Goal: Transaction & Acquisition: Book appointment/travel/reservation

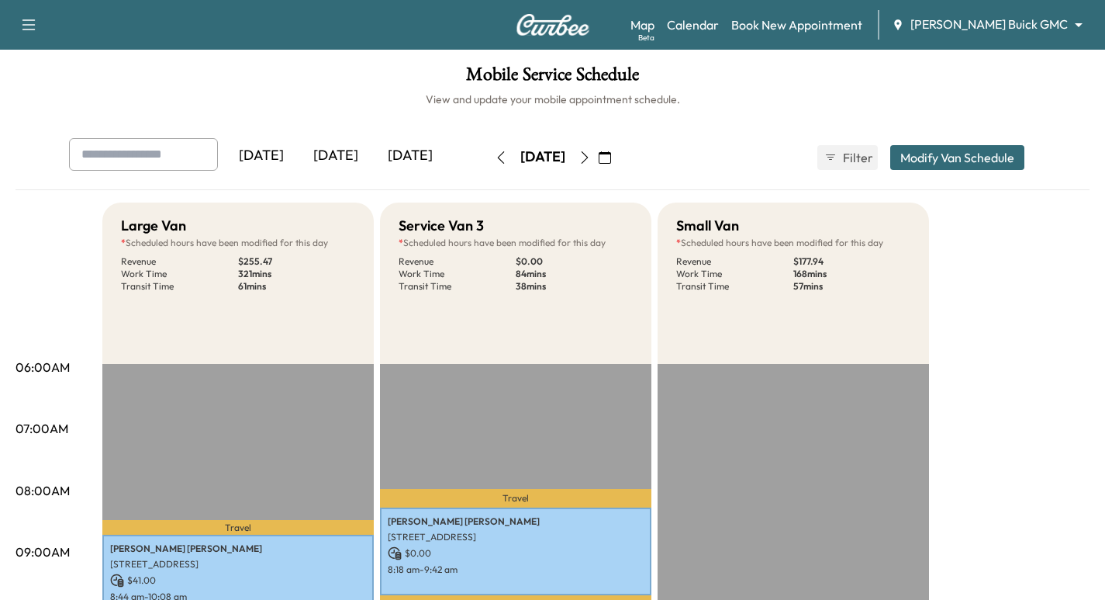
click at [565, 22] on img at bounding box center [553, 25] width 74 height 22
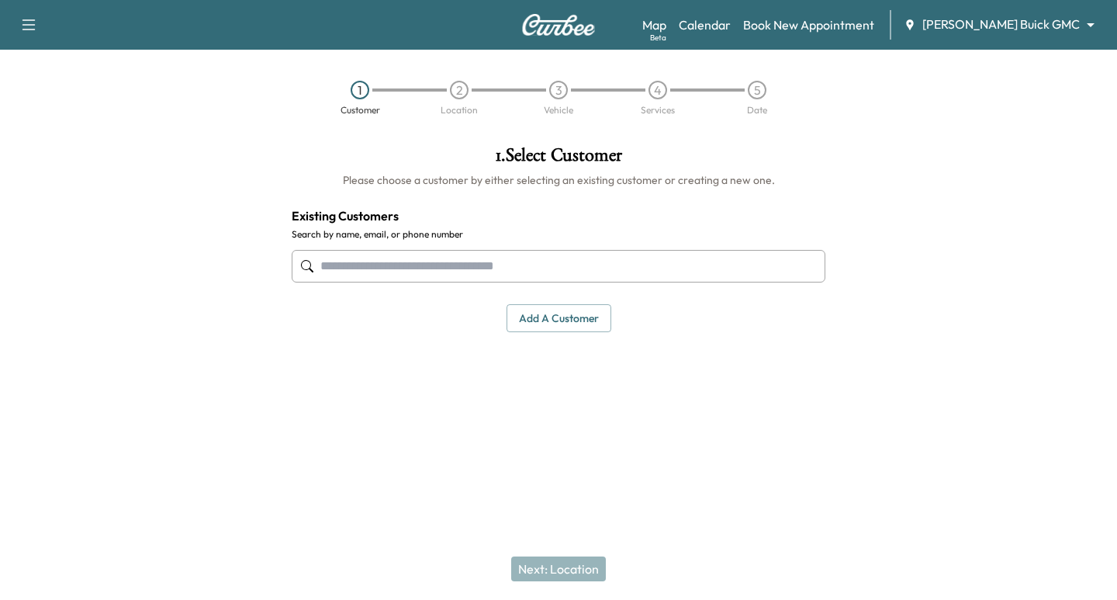
click at [400, 268] on input "text" at bounding box center [559, 266] width 534 height 33
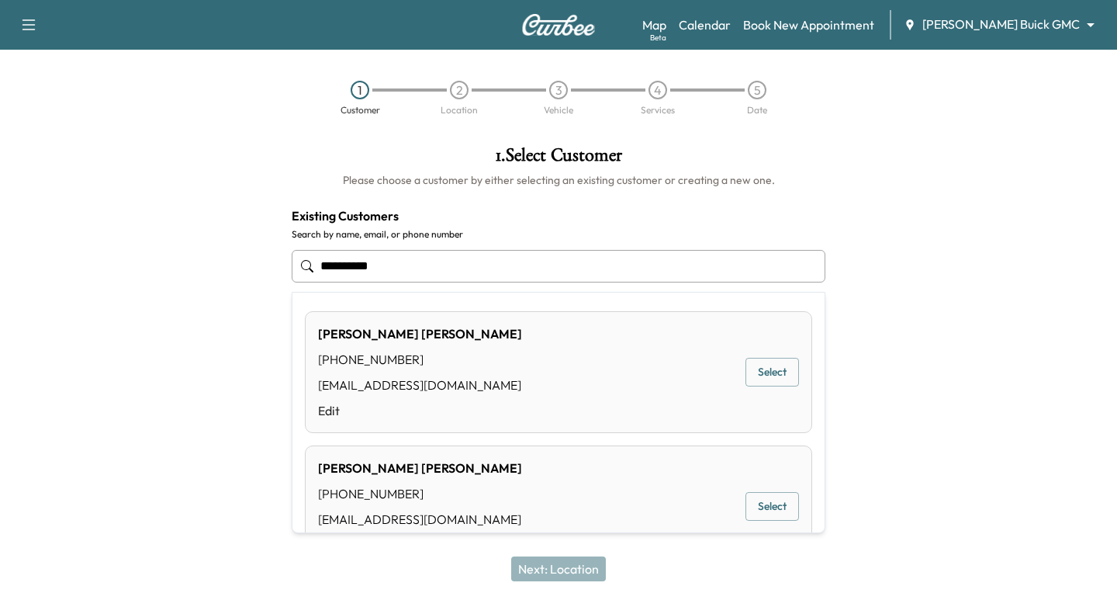
click at [759, 368] on button "Select" at bounding box center [772, 372] width 54 height 29
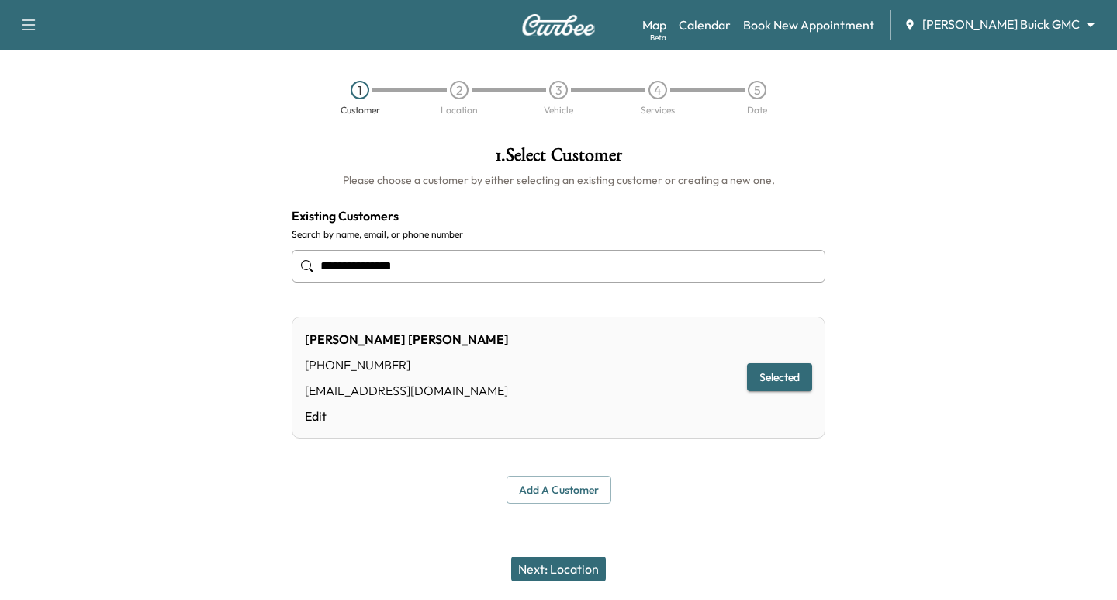
type input "**********"
click at [565, 563] on button "Next: Location" at bounding box center [558, 568] width 95 height 25
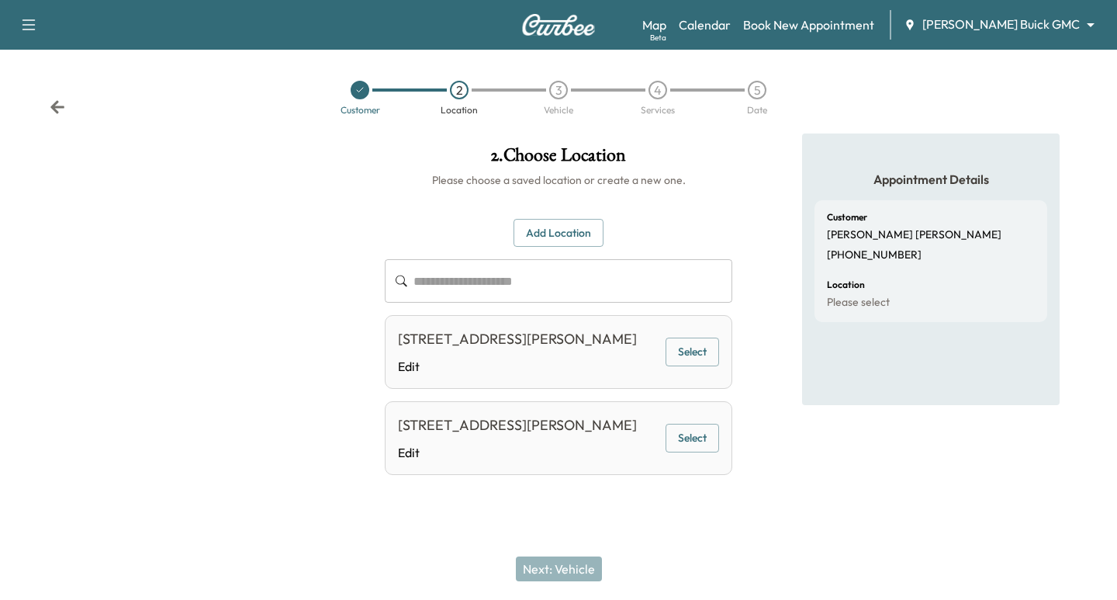
click at [680, 354] on button "Select" at bounding box center [692, 351] width 54 height 29
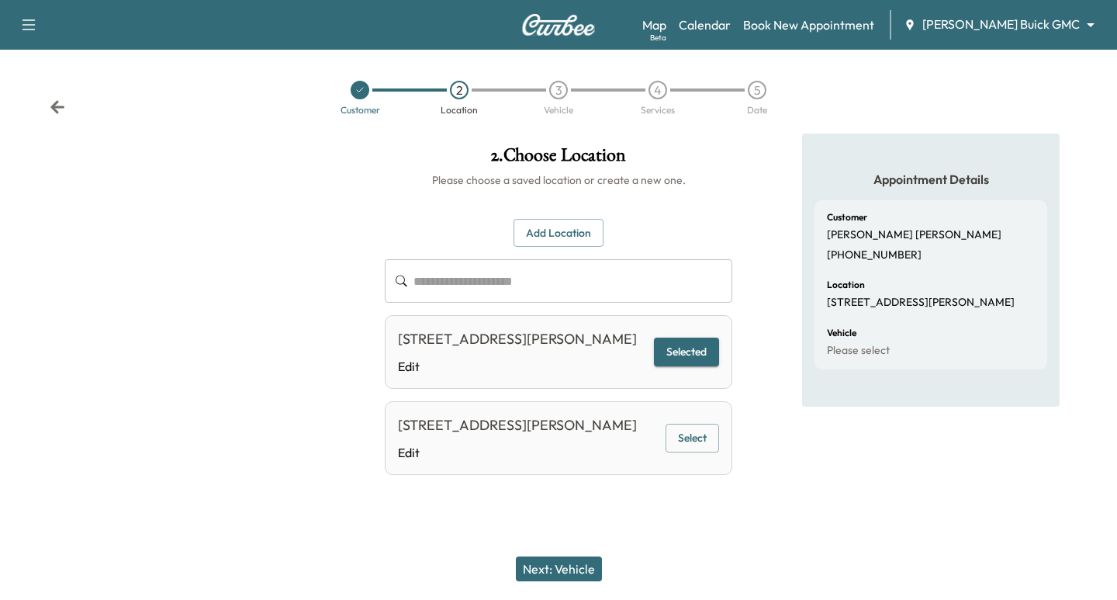
click at [569, 566] on button "Next: Vehicle" at bounding box center [559, 568] width 86 height 25
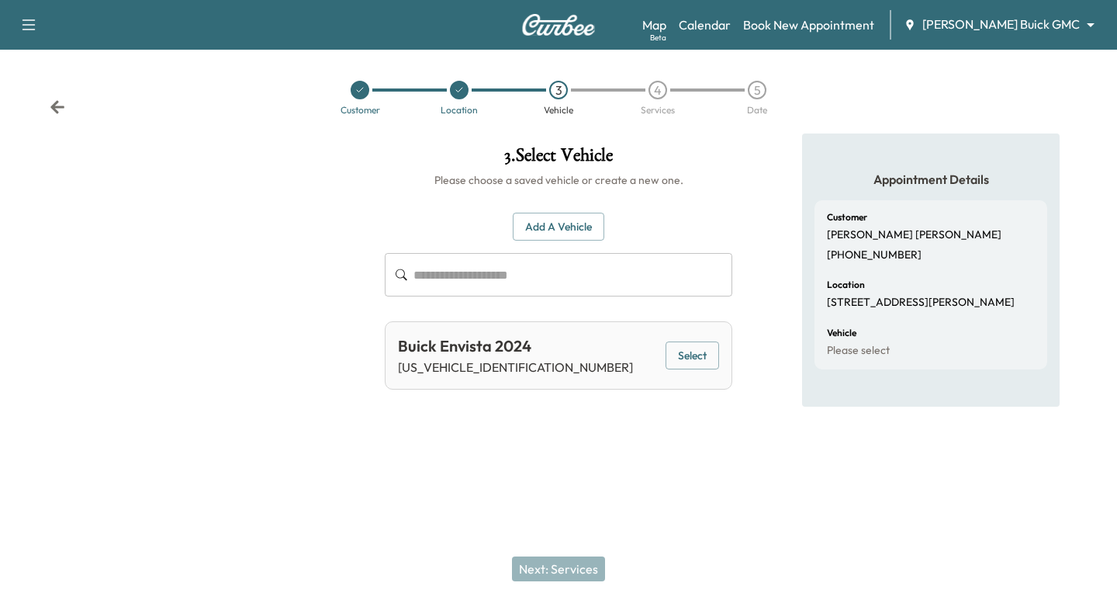
click at [55, 108] on icon at bounding box center [57, 106] width 14 height 13
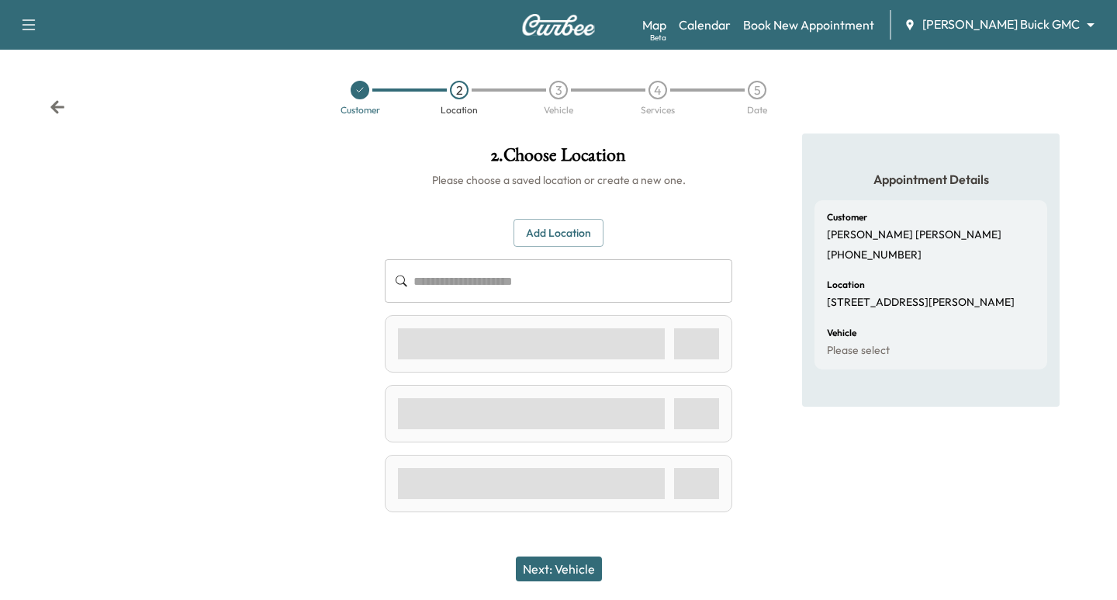
click at [55, 108] on icon at bounding box center [57, 106] width 14 height 13
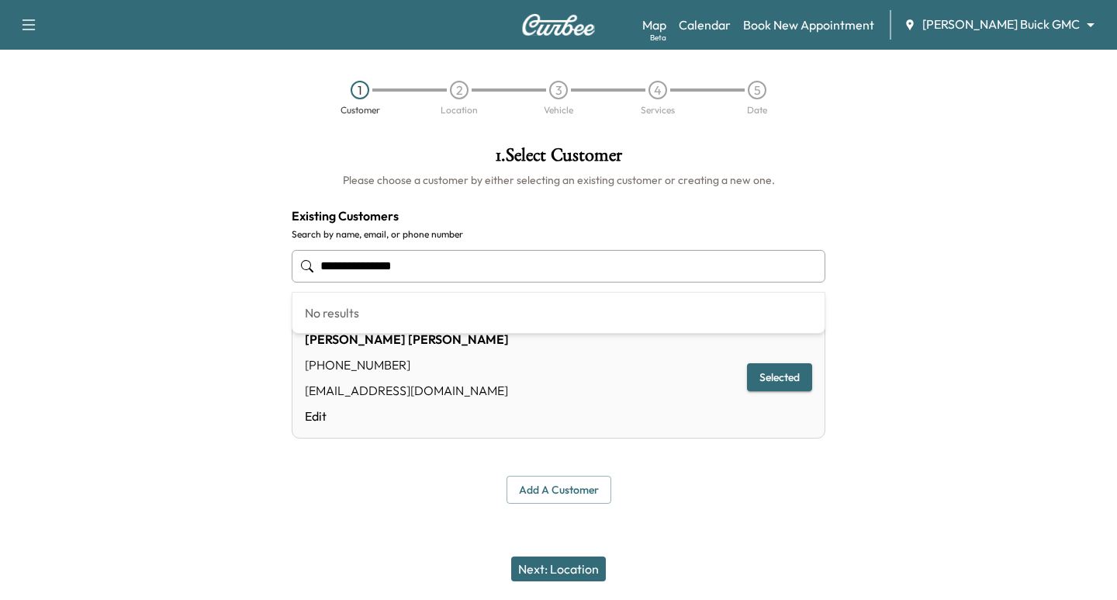
drag, startPoint x: 434, startPoint y: 270, endPoint x: 255, endPoint y: 296, distance: 180.3
click at [255, 296] on div "**********" at bounding box center [558, 324] width 1117 height 382
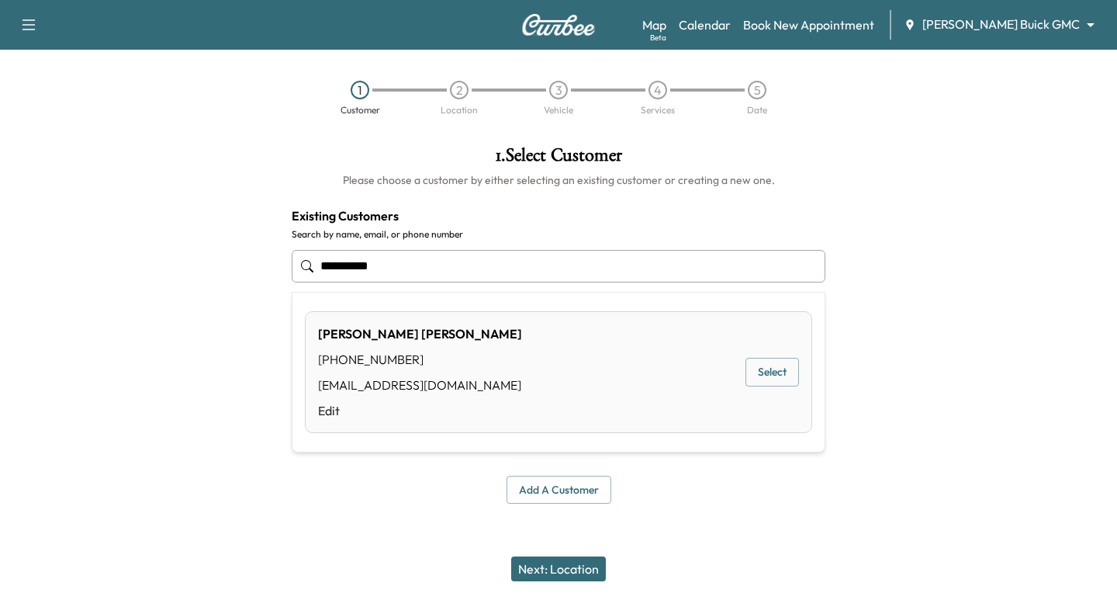
click at [763, 365] on button "Select" at bounding box center [772, 372] width 54 height 29
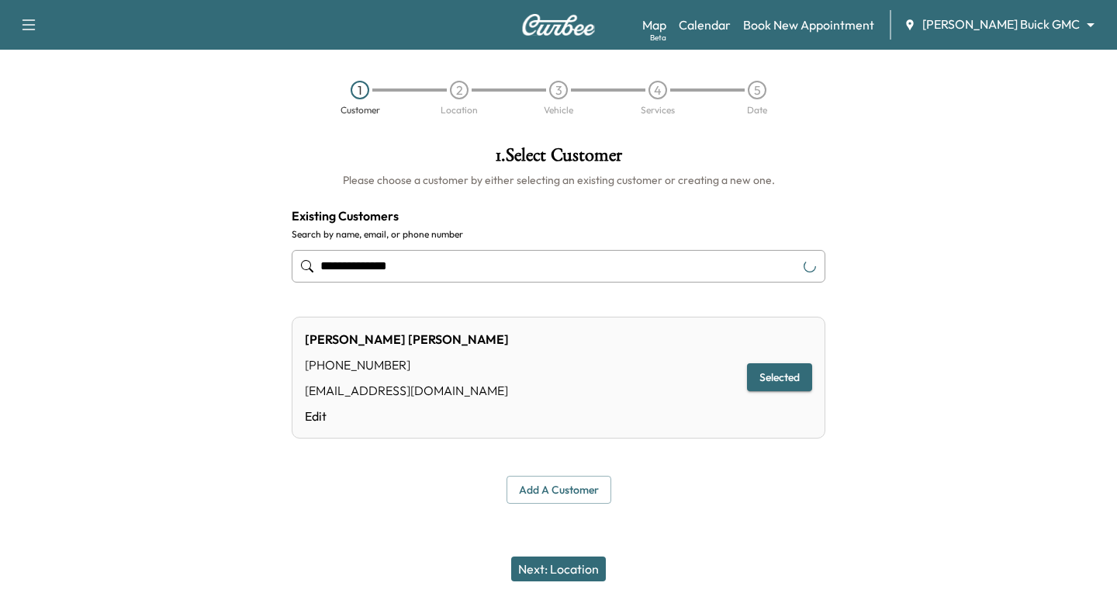
type input "**********"
click at [558, 561] on button "Next: Location" at bounding box center [558, 568] width 95 height 25
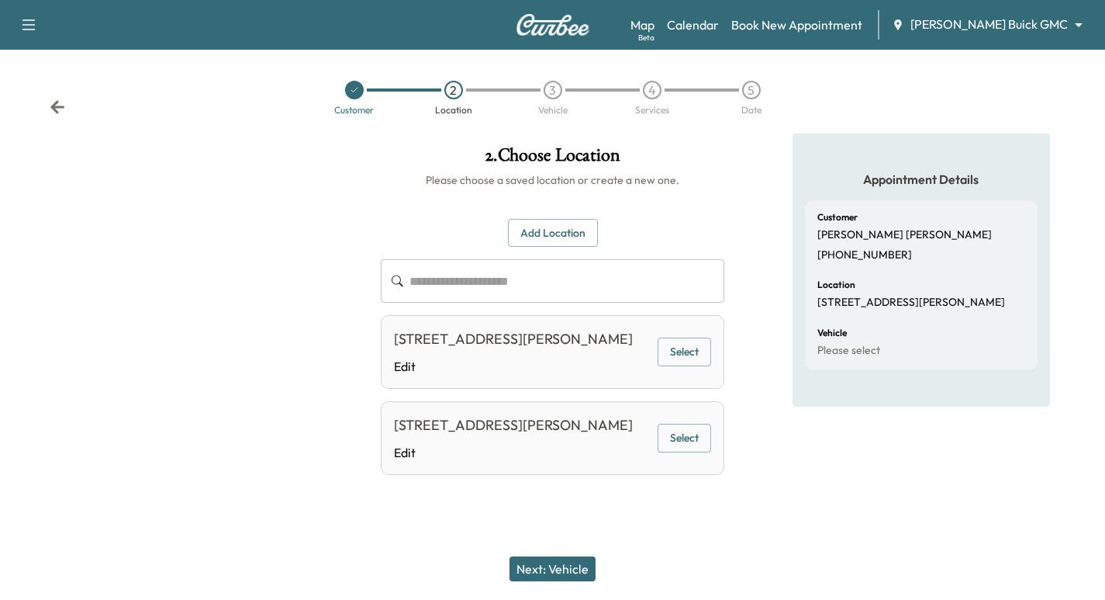
click at [683, 361] on button "Select" at bounding box center [685, 351] width 54 height 29
click at [549, 562] on button "Next: Vehicle" at bounding box center [553, 568] width 86 height 25
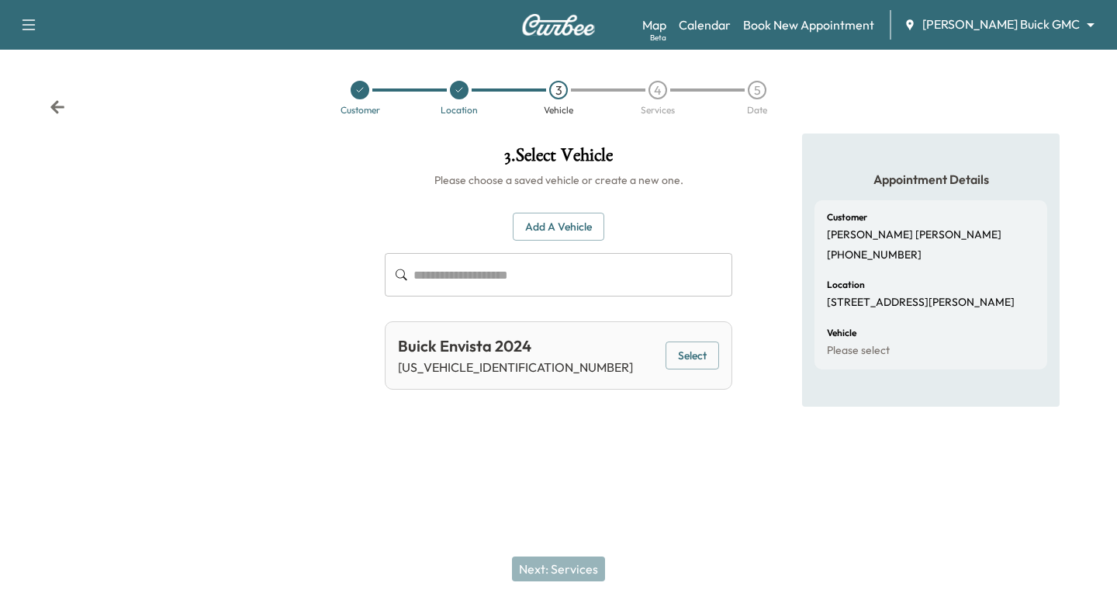
click at [565, 228] on button "Add a Vehicle" at bounding box center [559, 227] width 92 height 29
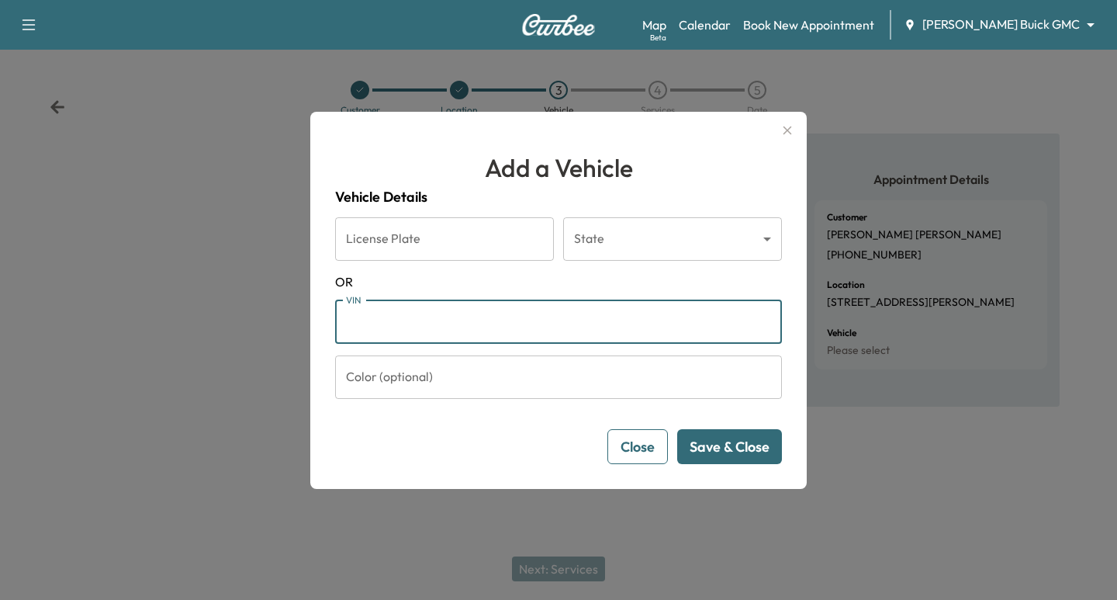
click at [484, 326] on input "VIN" at bounding box center [558, 321] width 447 height 43
type input "**********"
click at [754, 452] on button "Save & Close" at bounding box center [729, 446] width 105 height 35
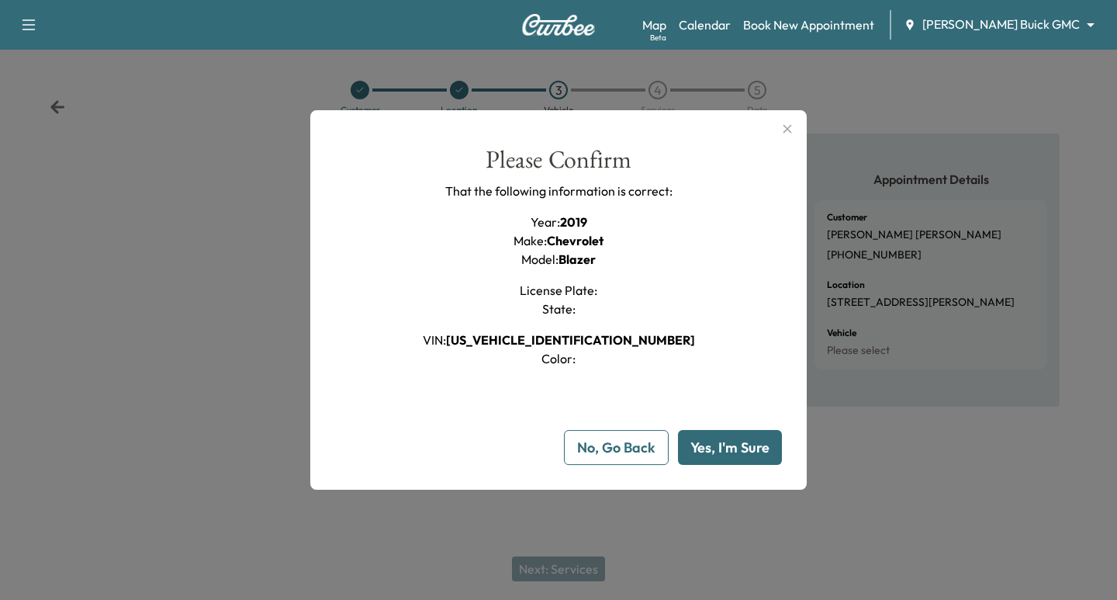
click at [731, 449] on button "Yes, I'm Sure" at bounding box center [730, 447] width 104 height 35
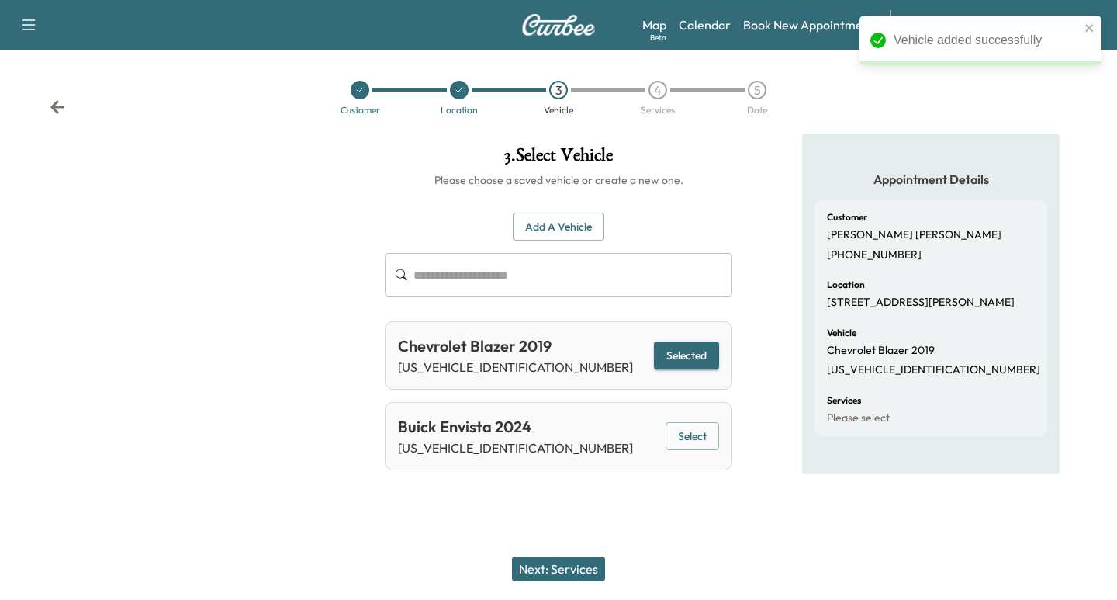
click at [549, 571] on button "Next: Services" at bounding box center [558, 568] width 93 height 25
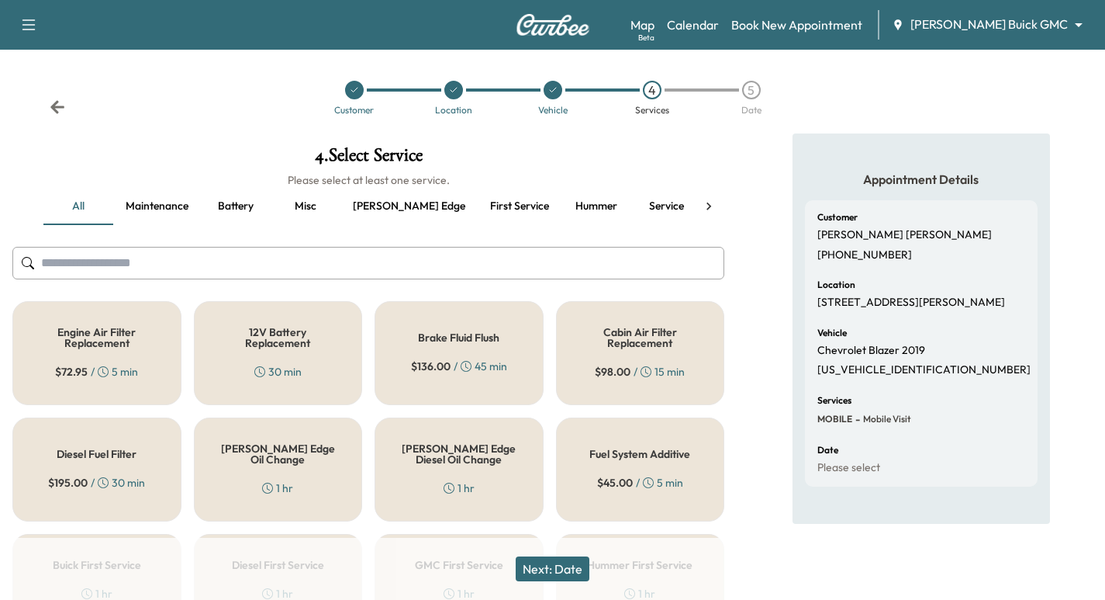
click at [631, 202] on button "Service" at bounding box center [666, 206] width 70 height 37
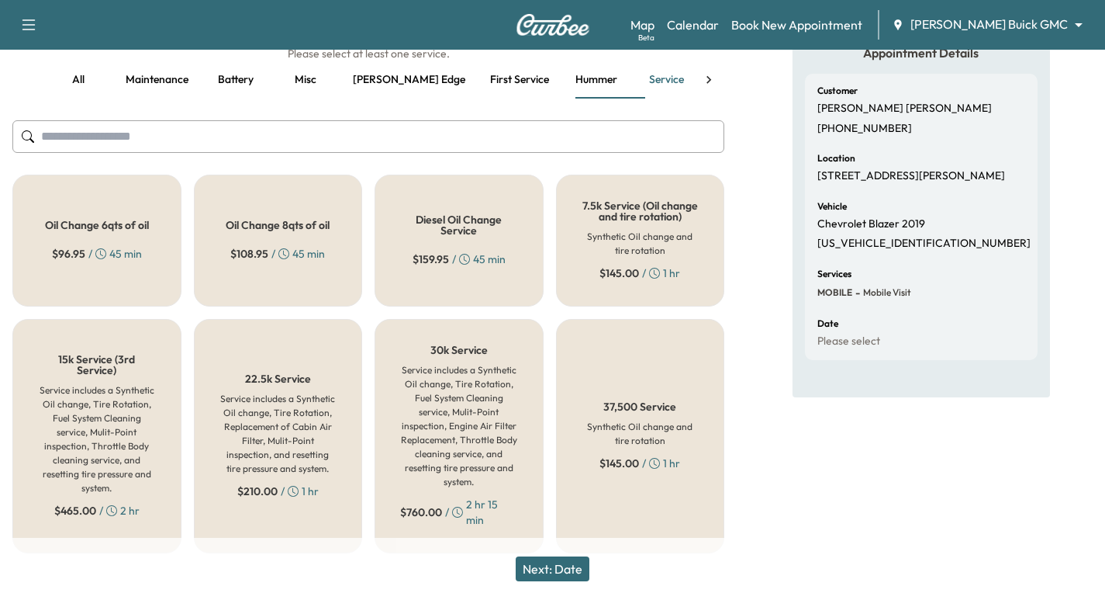
scroll to position [49, 0]
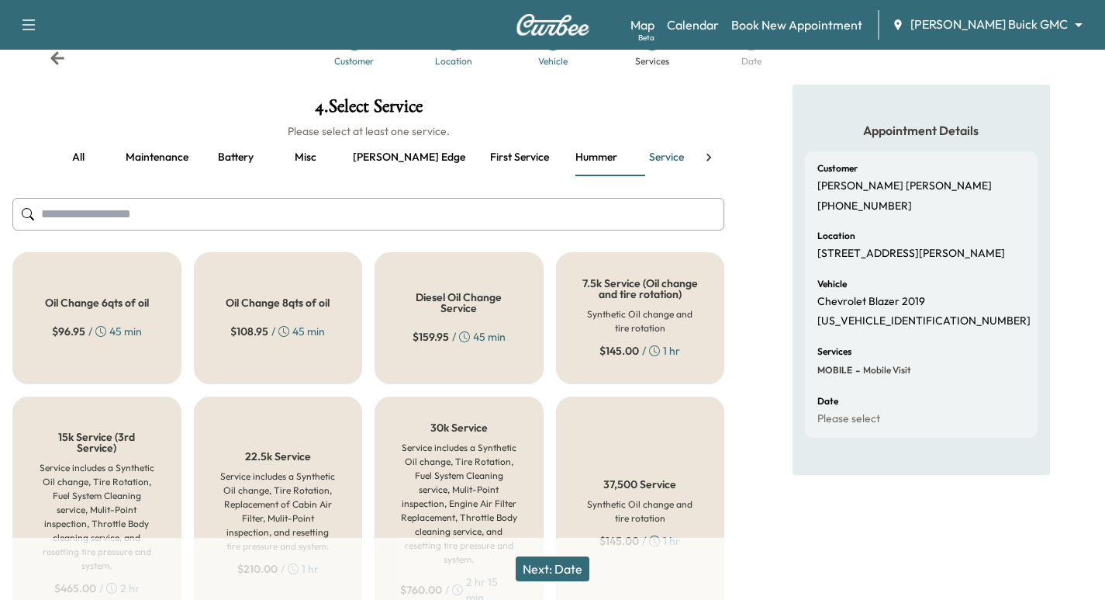
click at [70, 303] on h5 "Oil Change 6qts of oil" at bounding box center [97, 302] width 104 height 11
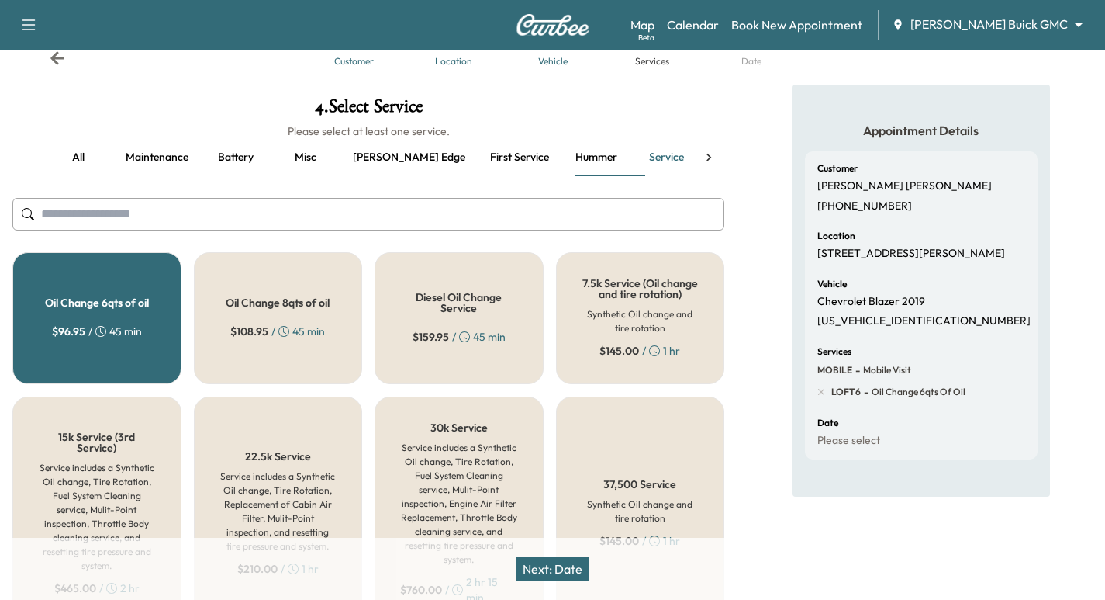
click at [552, 571] on button "Next: Date" at bounding box center [553, 568] width 74 height 25
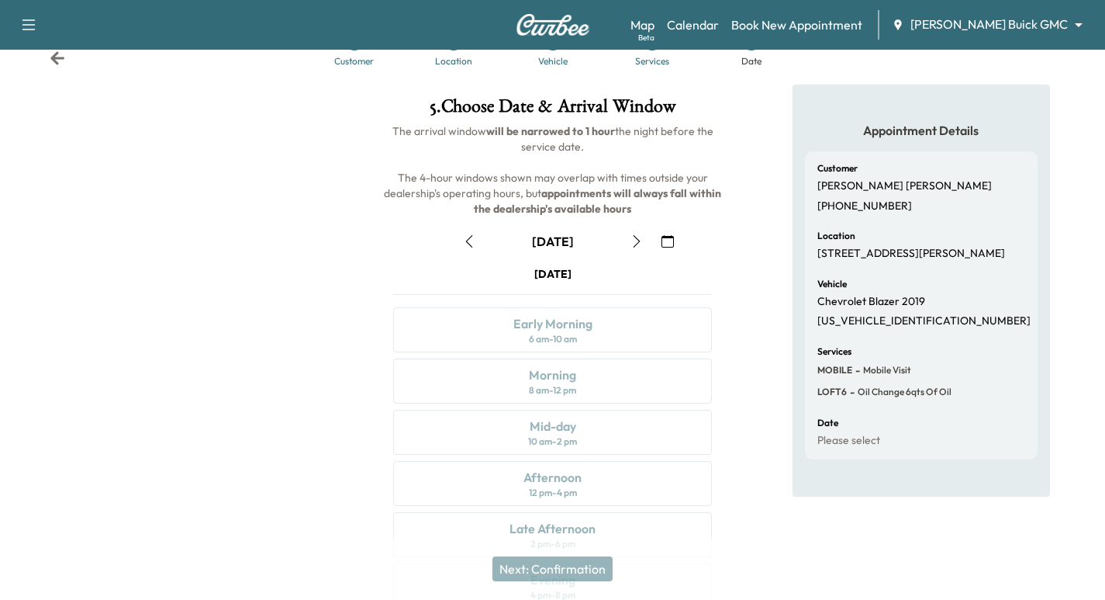
click at [638, 243] on icon "button" at bounding box center [636, 241] width 7 height 12
click at [638, 243] on icon "button" at bounding box center [637, 241] width 12 height 12
click at [636, 237] on icon "button" at bounding box center [636, 241] width 7 height 12
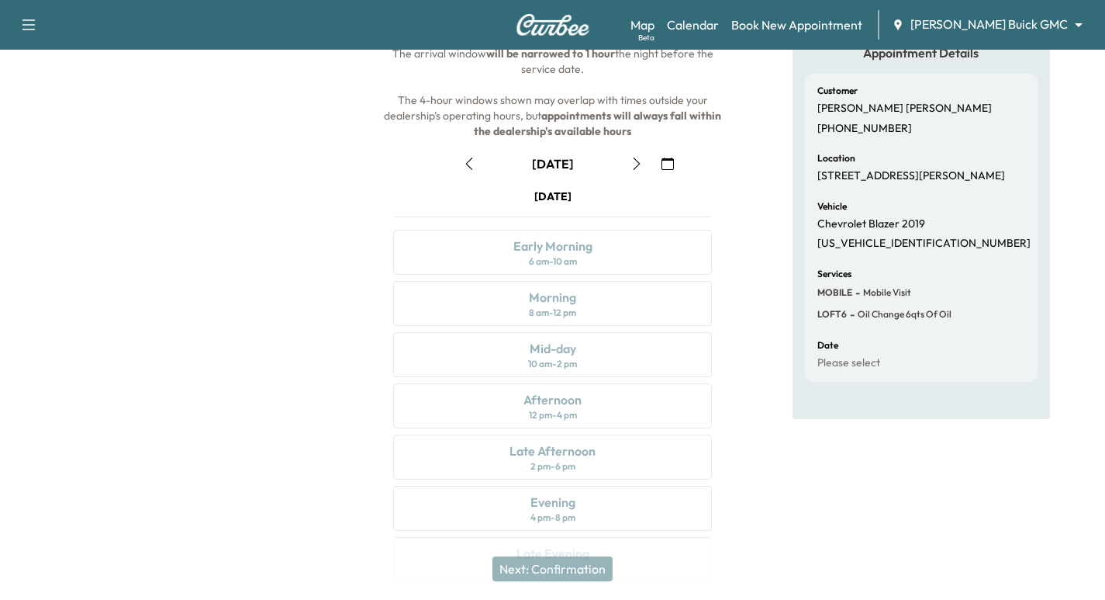
click at [632, 158] on icon "button" at bounding box center [637, 163] width 12 height 12
click at [639, 160] on icon "button" at bounding box center [637, 163] width 12 height 12
click at [631, 162] on icon "button" at bounding box center [637, 163] width 12 height 12
click at [632, 167] on icon "button" at bounding box center [637, 163] width 12 height 12
click at [638, 168] on icon "button" at bounding box center [637, 163] width 12 height 12
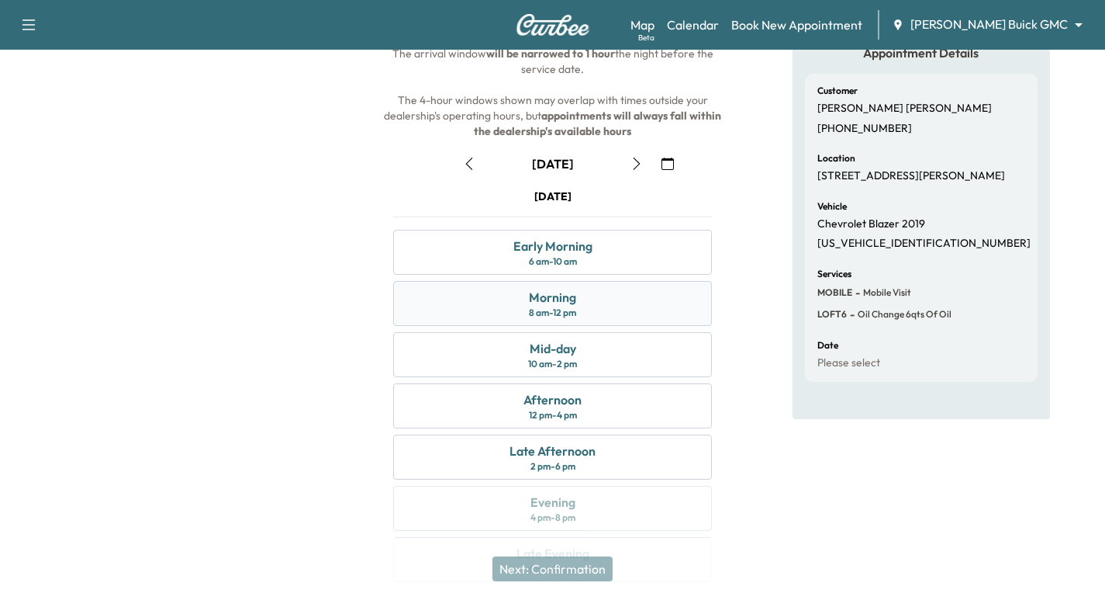
click at [561, 303] on div "Morning" at bounding box center [552, 297] width 47 height 19
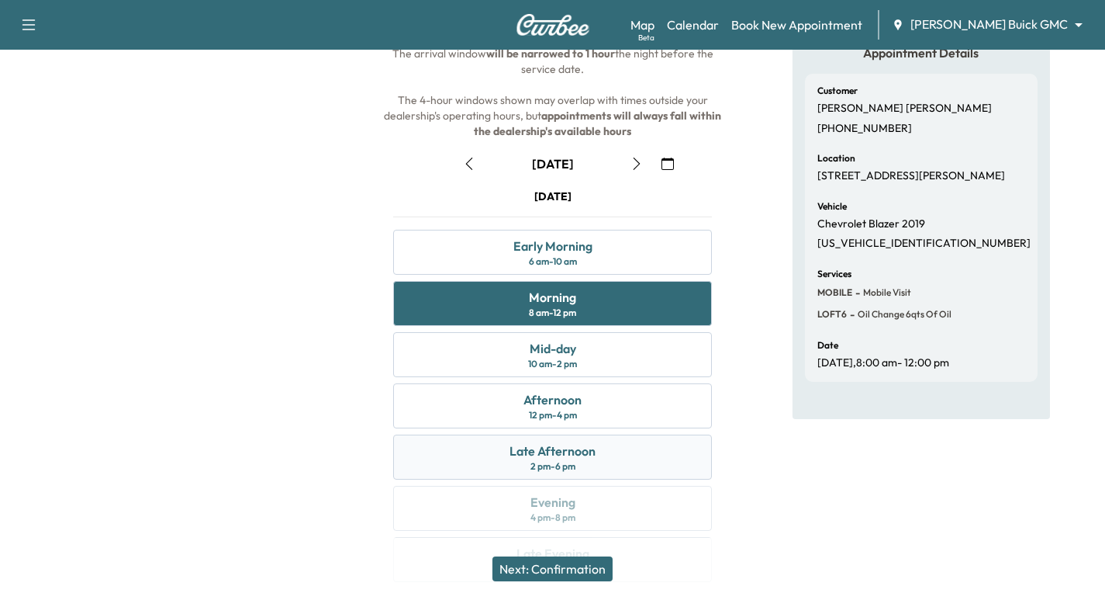
scroll to position [49, 0]
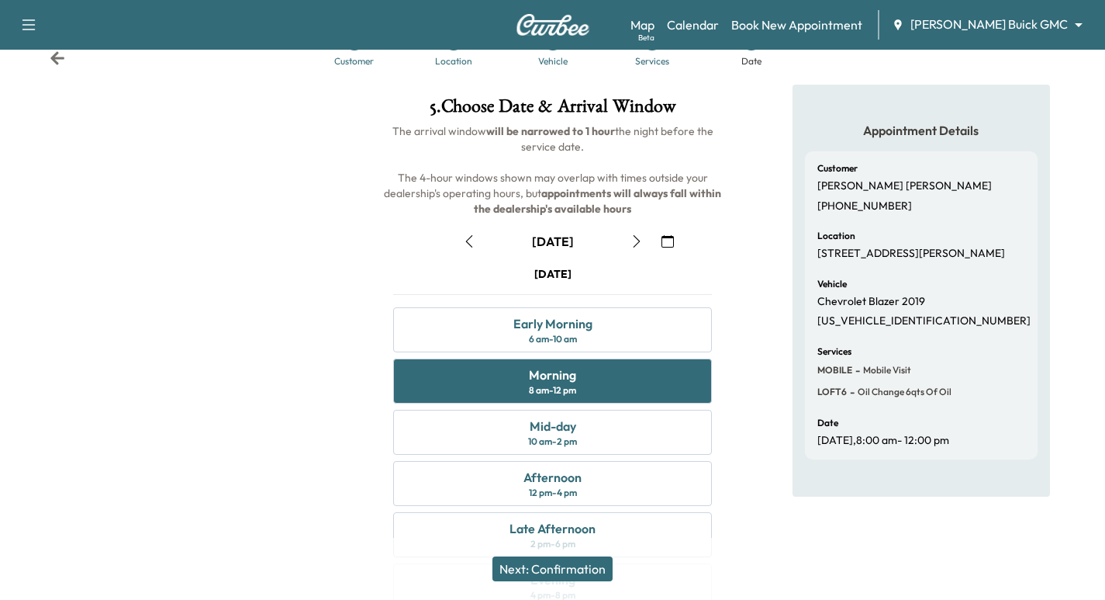
click at [556, 565] on button "Next: Confirmation" at bounding box center [553, 568] width 120 height 25
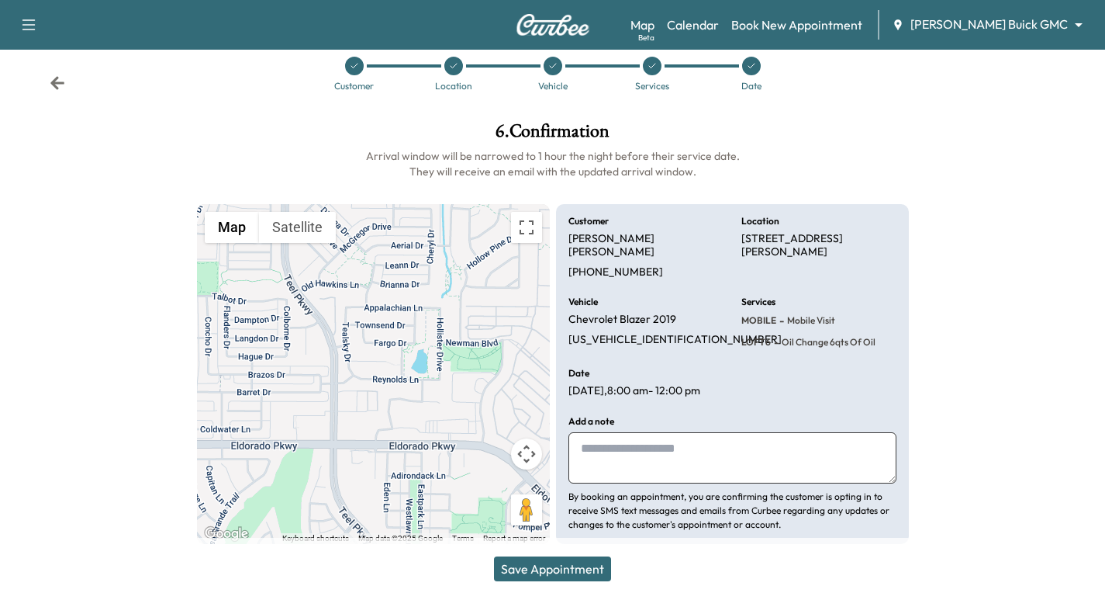
click at [576, 568] on button "Save Appointment" at bounding box center [552, 568] width 117 height 25
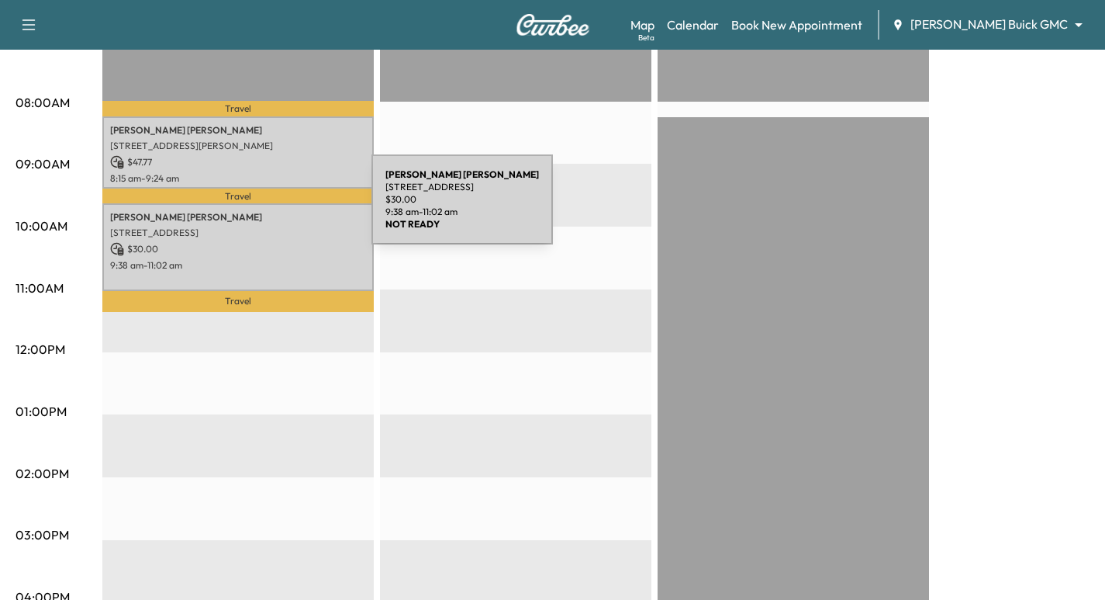
scroll to position [310, 0]
